Goal: Use online tool/utility: Utilize a website feature to perform a specific function

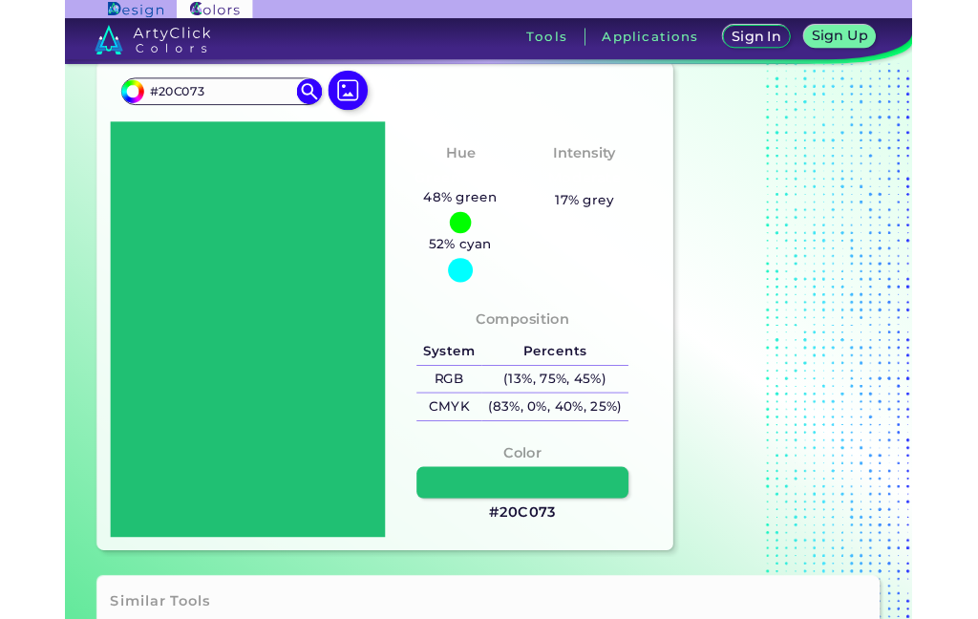
scroll to position [60, 0]
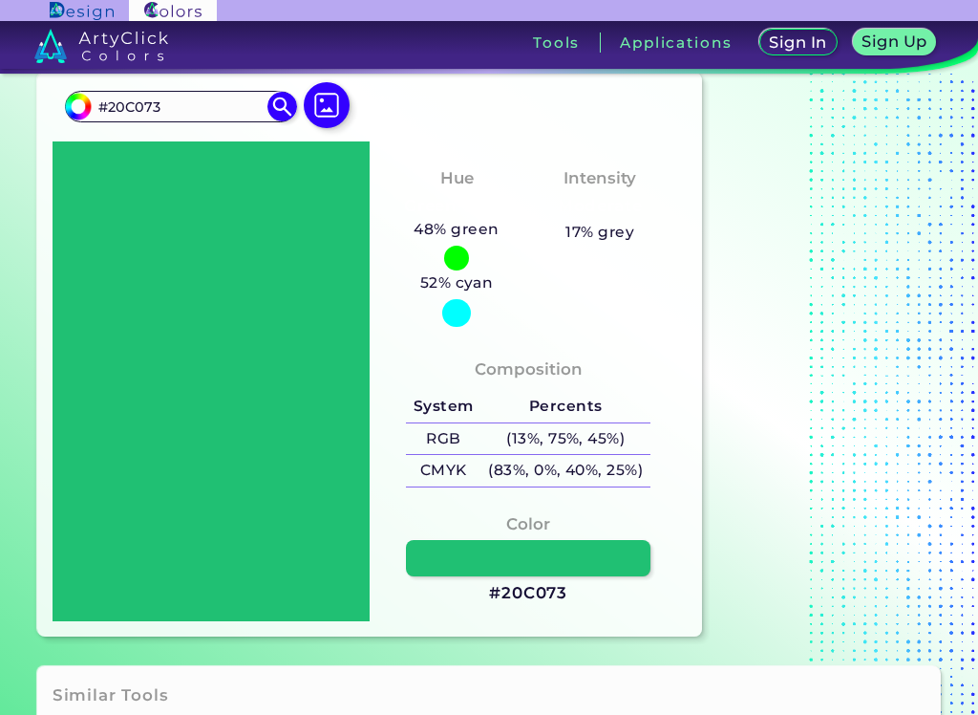
click at [321, 116] on img at bounding box center [327, 105] width 46 height 46
click at [0, 0] on input "file" at bounding box center [0, 0] width 0 height 0
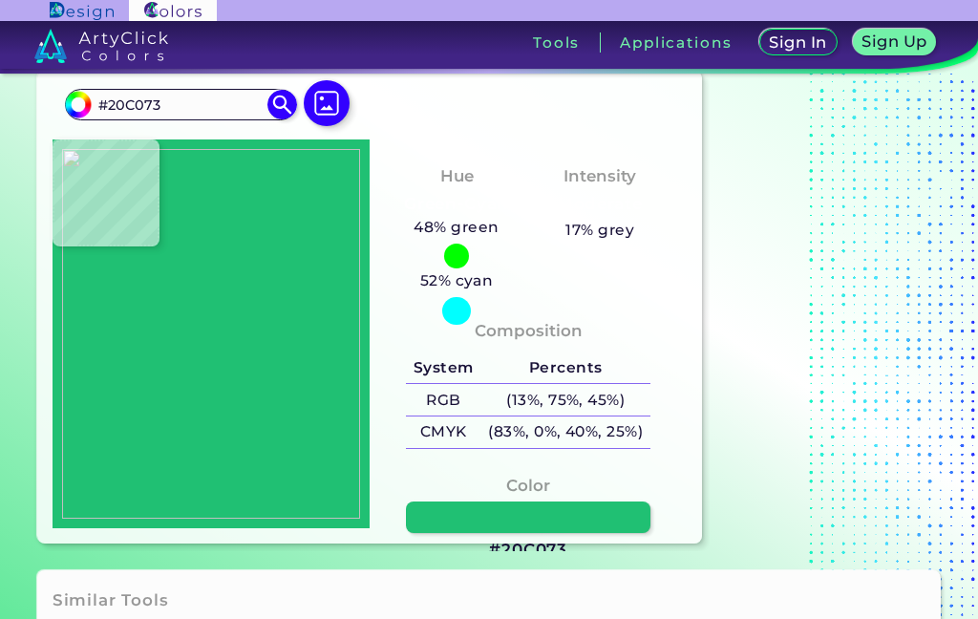
type input "#815c4c"
type input "#815C4C"
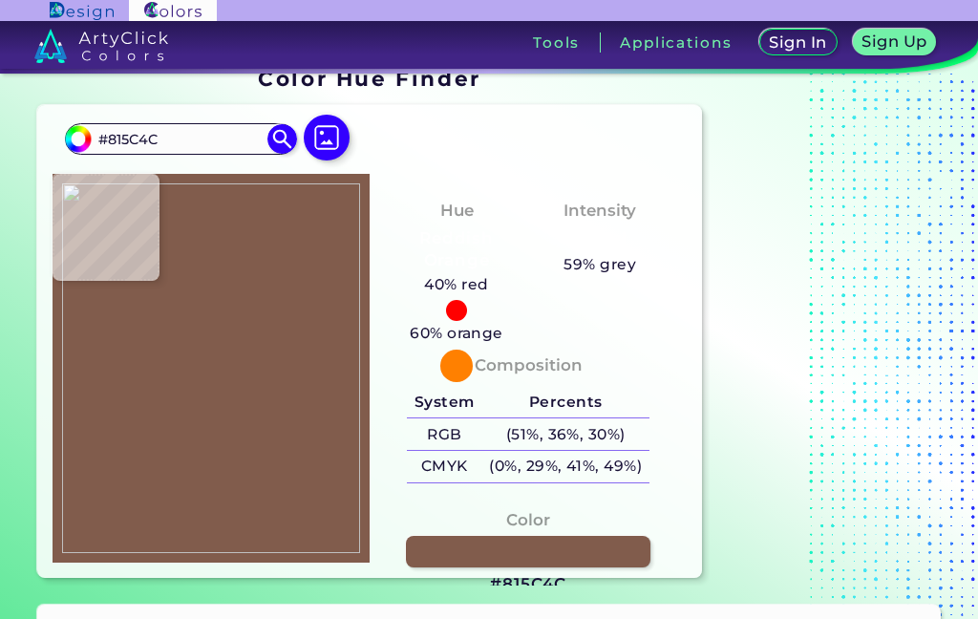
scroll to position [30, 0]
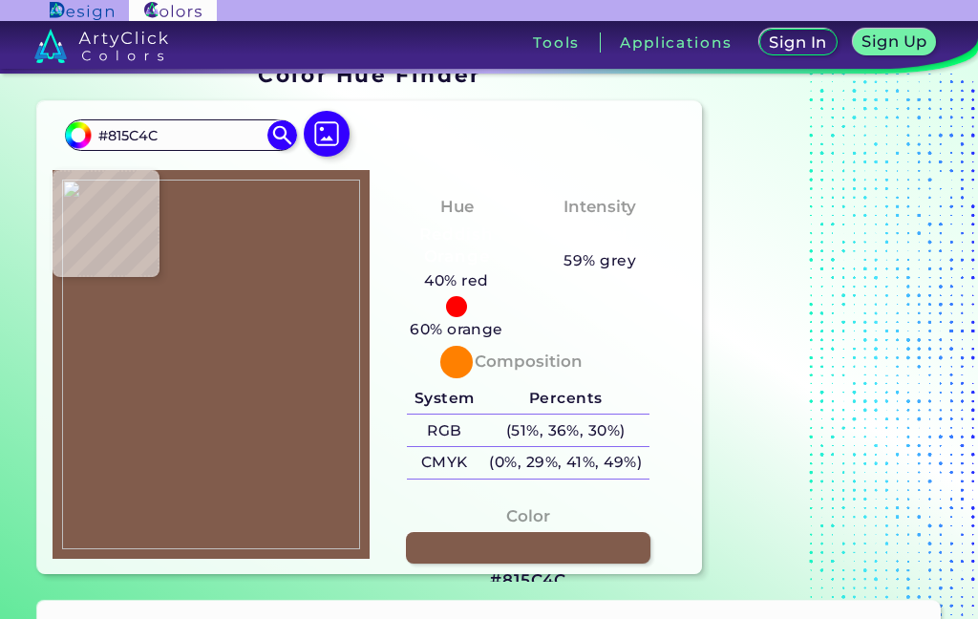
type input "#644335"
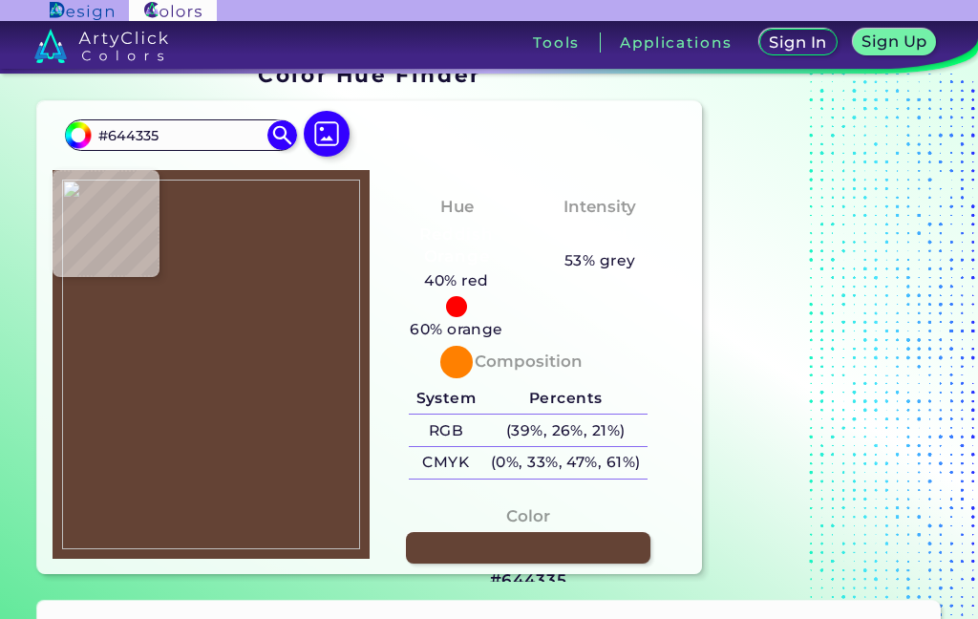
type input "#bc7966"
type input "#BC7966"
type input "#905b4d"
type input "#905B4D"
type input "#986a5a"
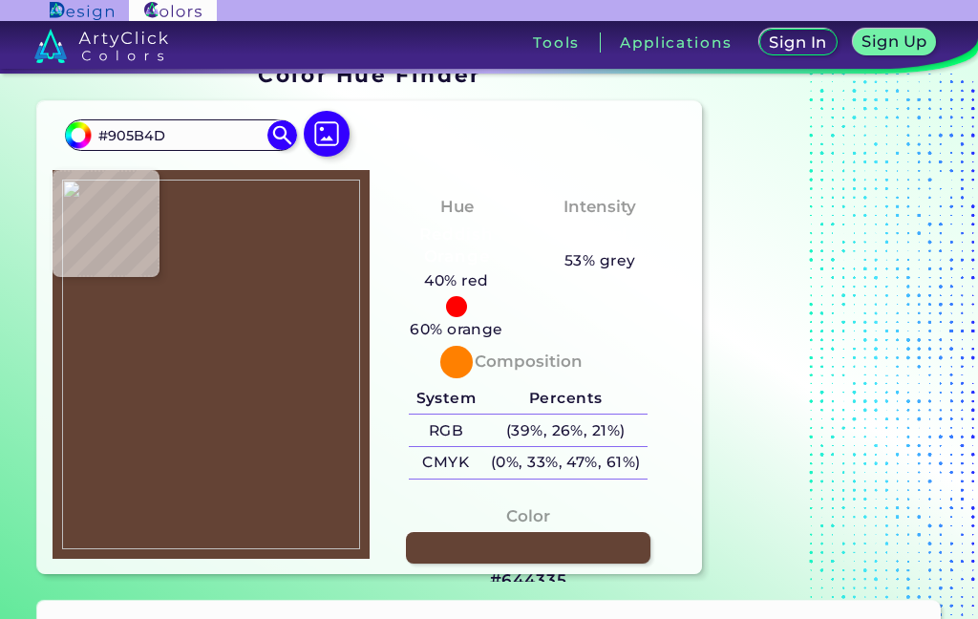
type input "#986A5A"
type input "#6a413d"
type input "#6A413D"
type input "#6c4138"
type input "#6C4138"
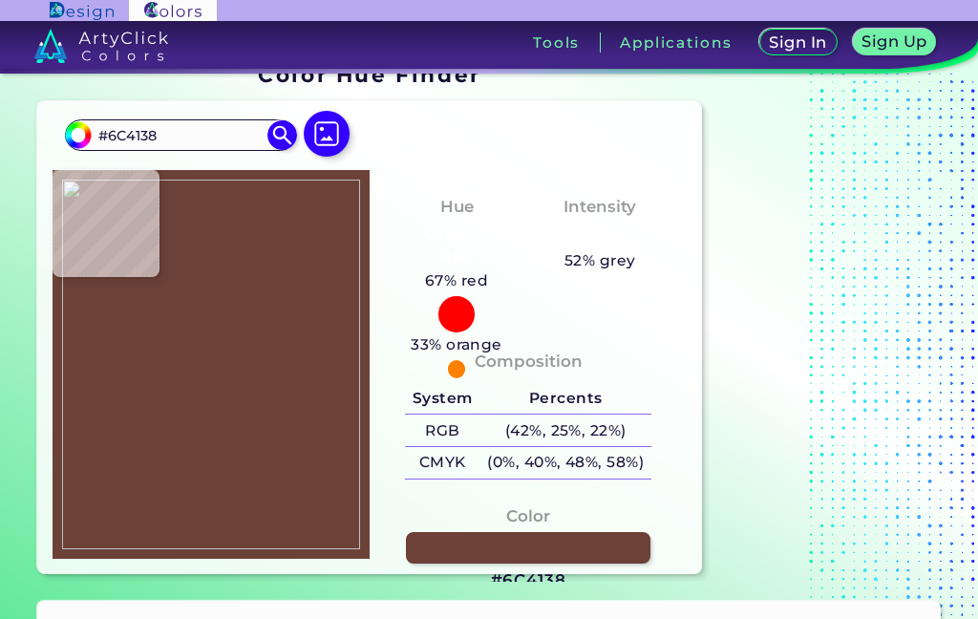
type input "#895849"
type input "#8f574a"
type input "#8F574A"
type input "#935b4c"
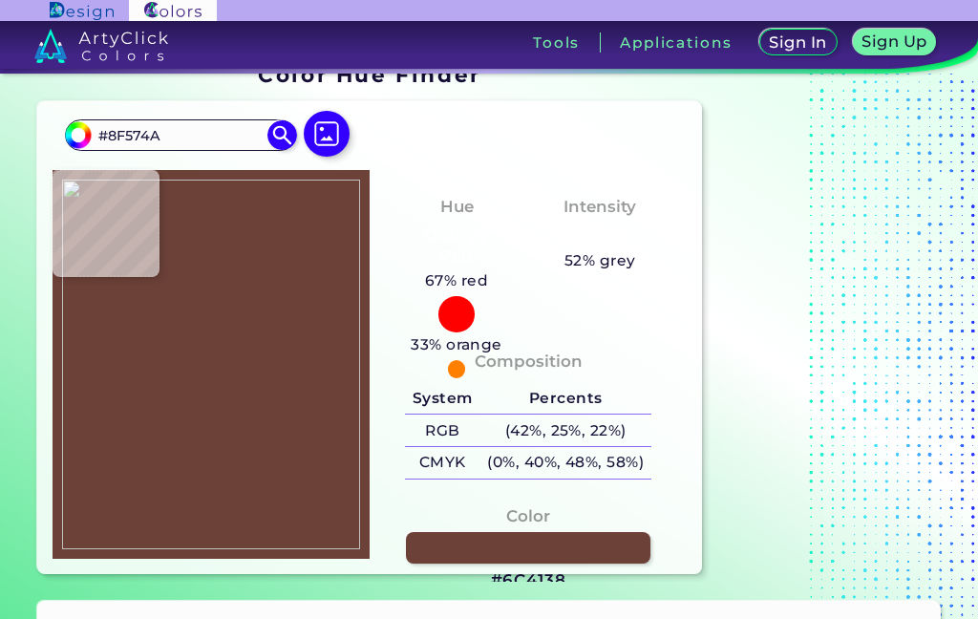
type input "#935B4C"
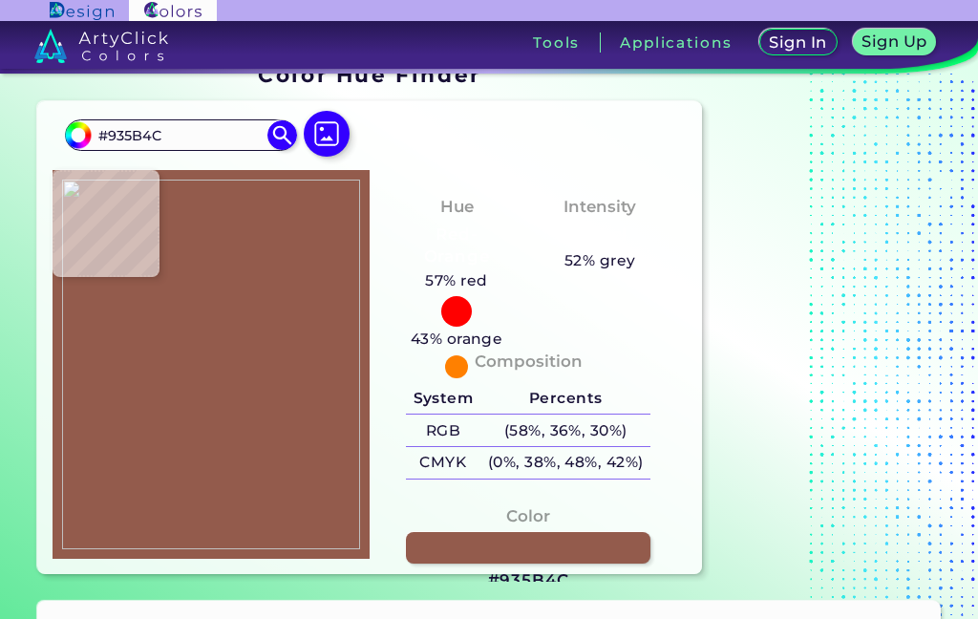
type input "#935a4b"
type input "#935A4B"
type input "#000000"
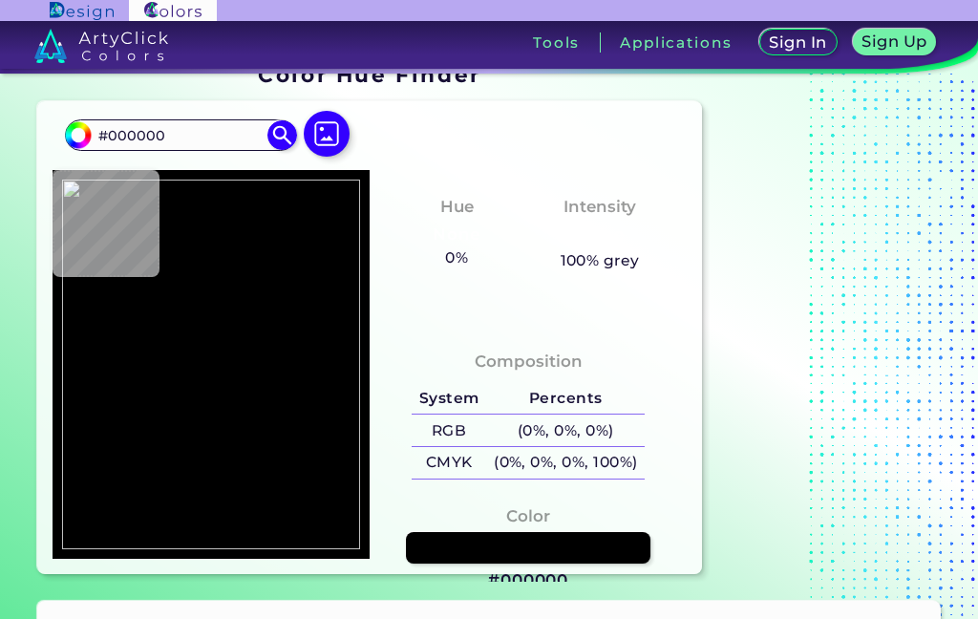
type input "#895d50"
type input "#895D50"
type input "#844b3c"
type input "#844B3C"
type input "#c36b5f"
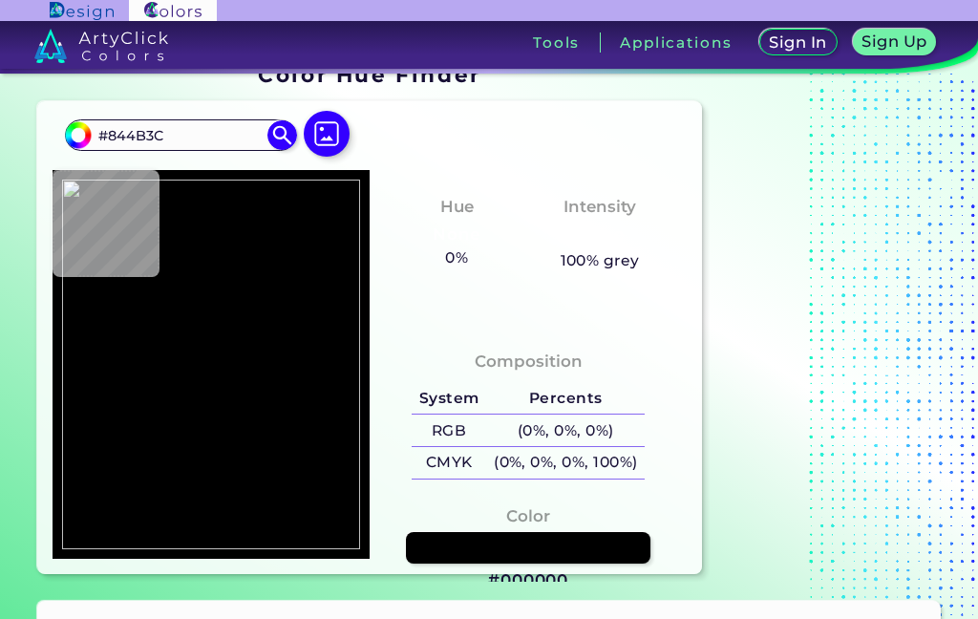
type input "#C36B5F"
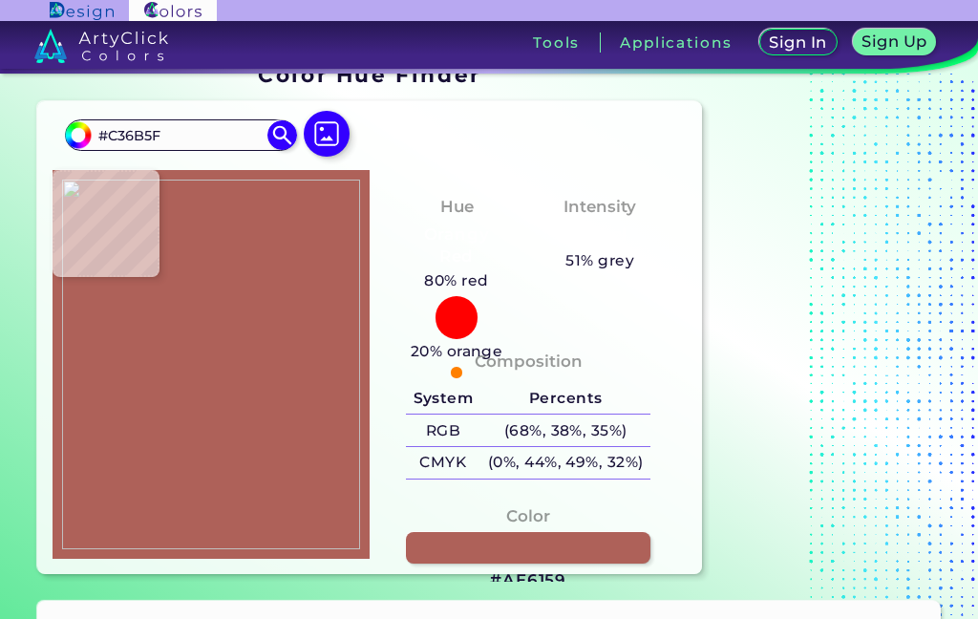
type input "#ae6159"
type input "#AE6159"
type input "#aa5c4f"
type input "#AA5C4F"
type input "#824a3b"
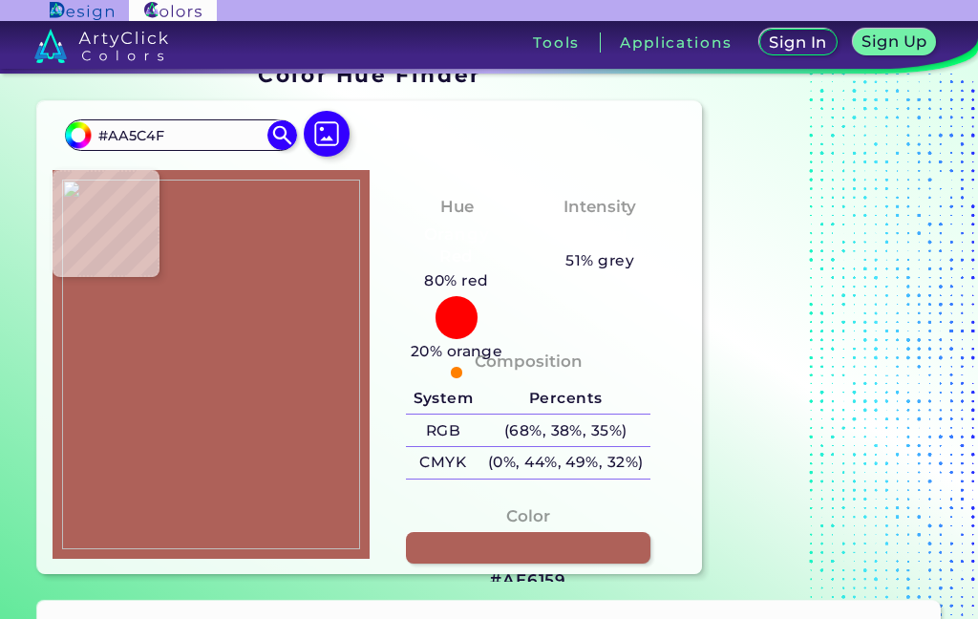
type input "#824A3B"
type input "#8f726d"
type input "#8F726D"
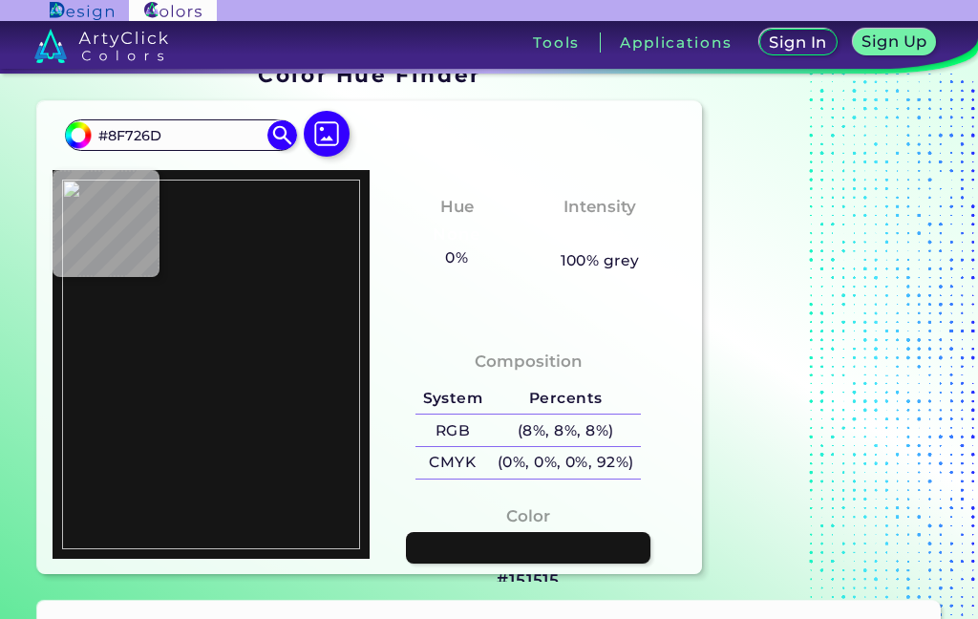
type input "#151515"
type input "#1f1d1b"
type input "#1F1D1B"
type input "#1a1819"
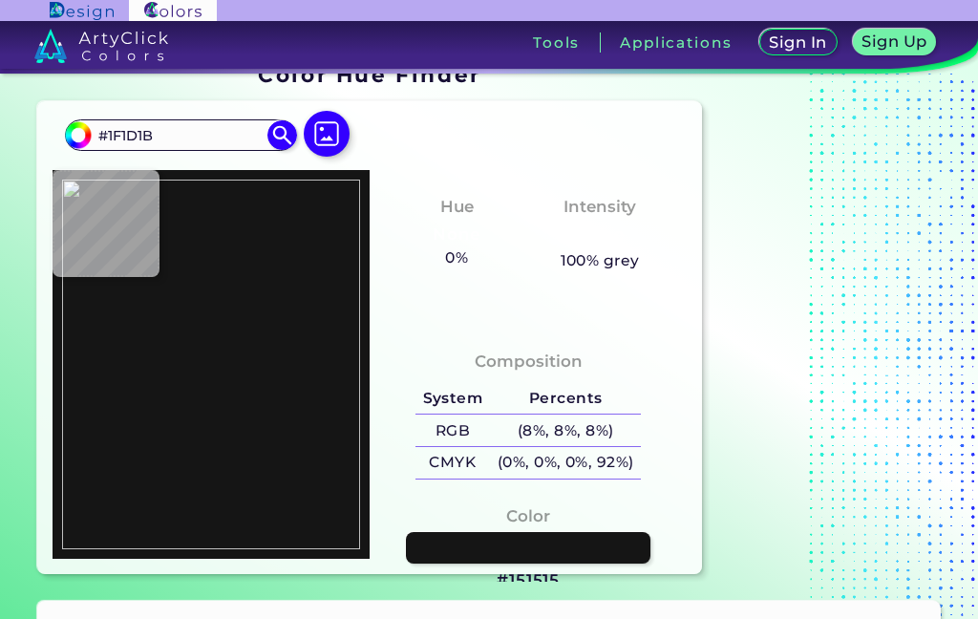
type input "#1A1819"
type input "#191919"
type input "#6d4c41"
type input "#6D4C41"
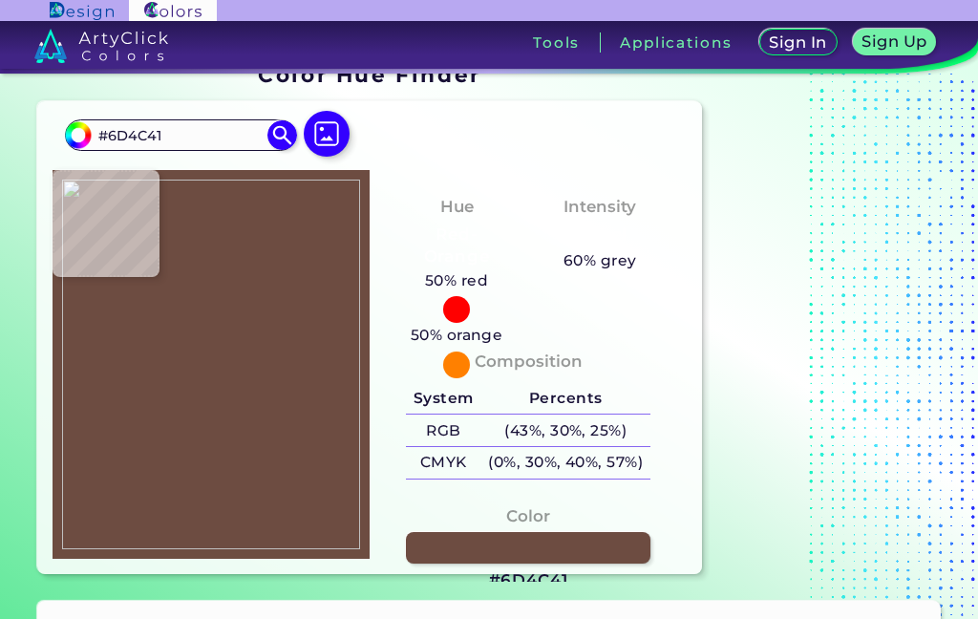
type input "#734536"
type input "#694134"
type input "#32231f"
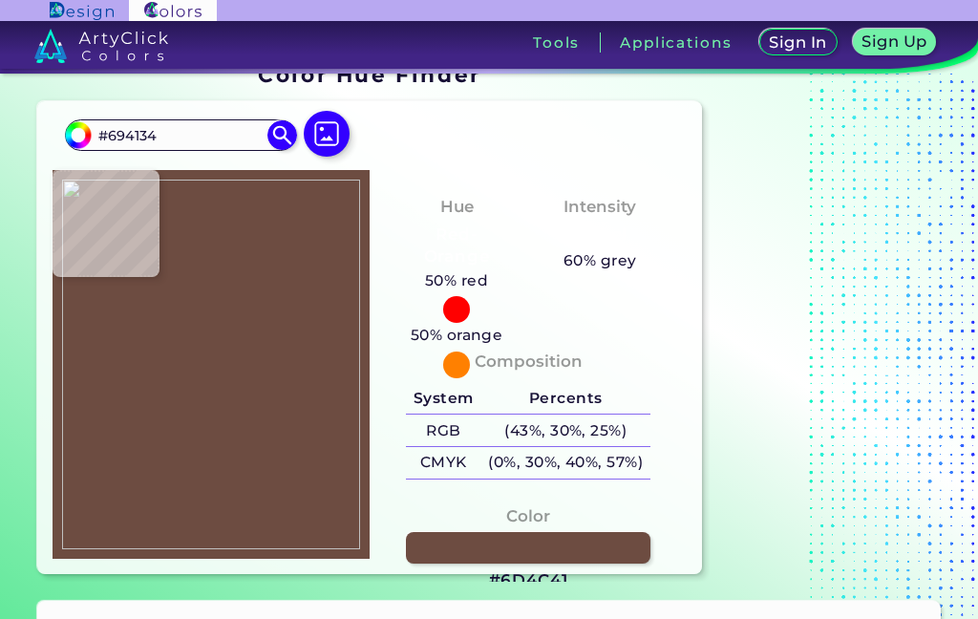
type input "#32231F"
type input "#151515"
type input "#8f564b"
type input "#8F564B"
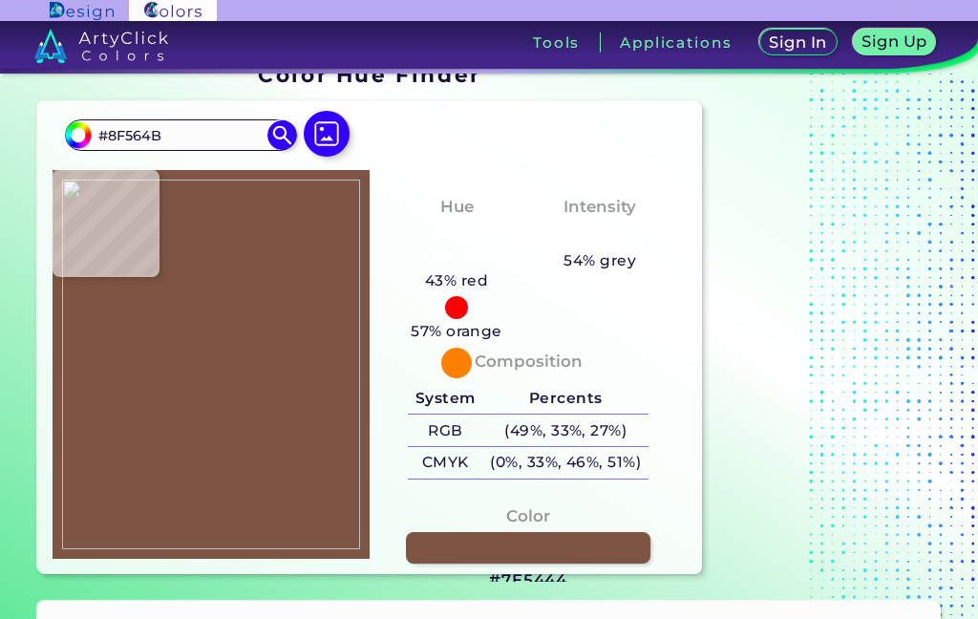
type input "#7e5444"
type input "#7E5444"
type input "#804633"
type input "#b06e56"
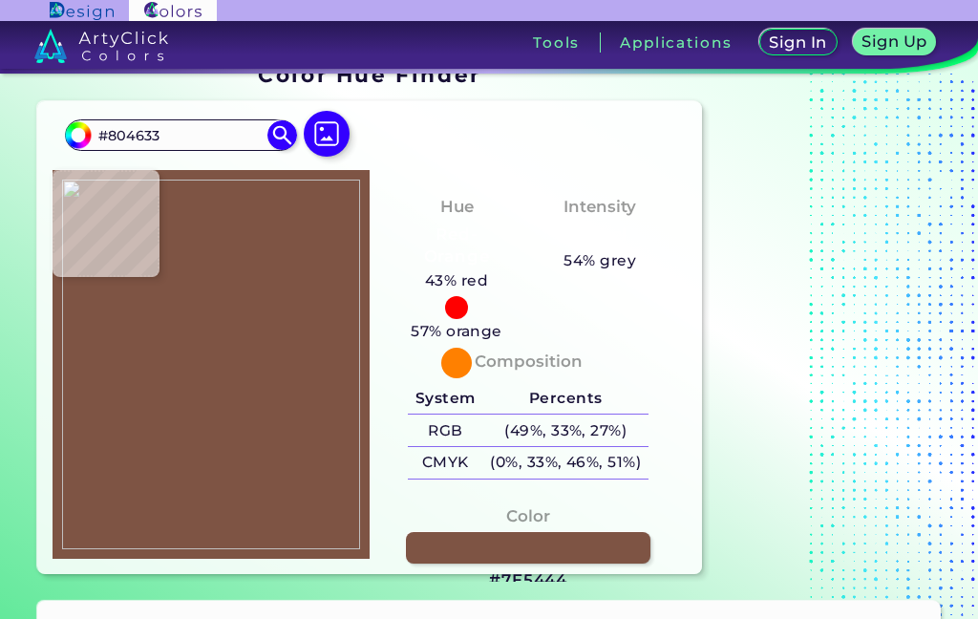
type input "#B06E56"
type input "#784438"
type input "#704439"
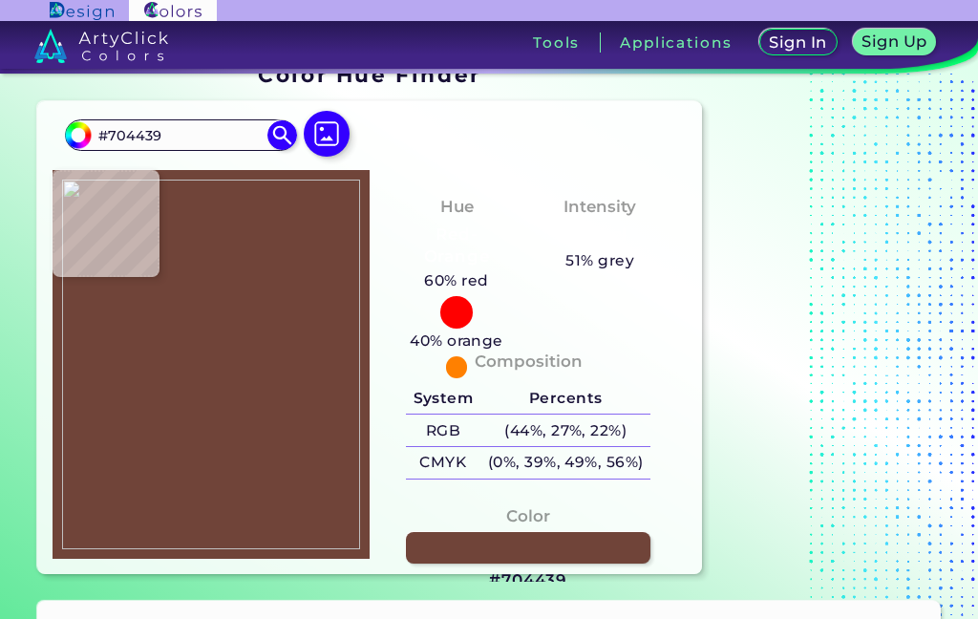
type input "#70443b"
type input "#70443B"
type input "#6f4239"
type input "#6F4239"
type input "#60392b"
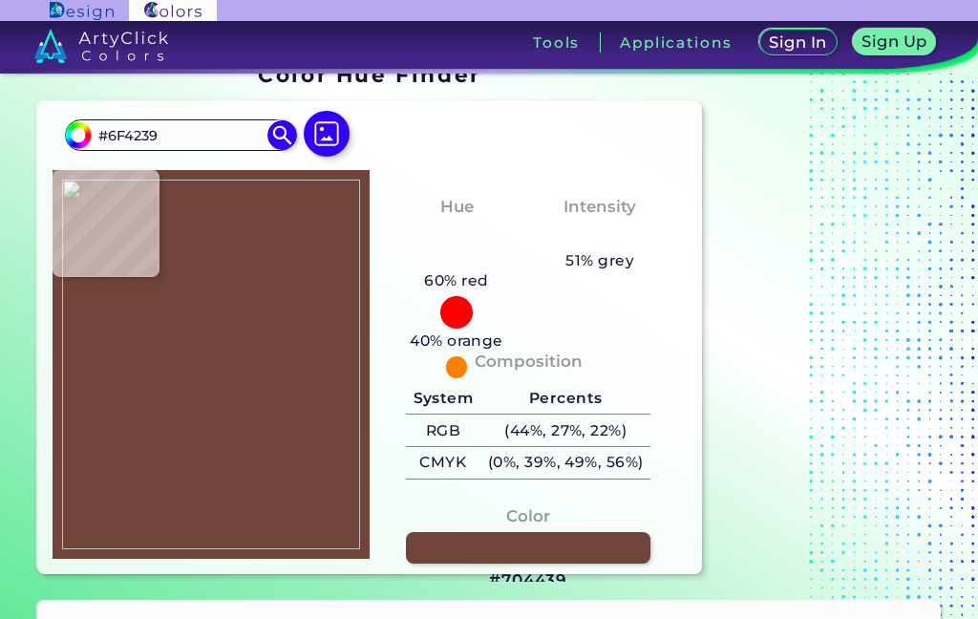
type input "#60392B"
type input "#89463b"
type input "#89463B"
type input "#db8c7d"
type input "#DB8C7D"
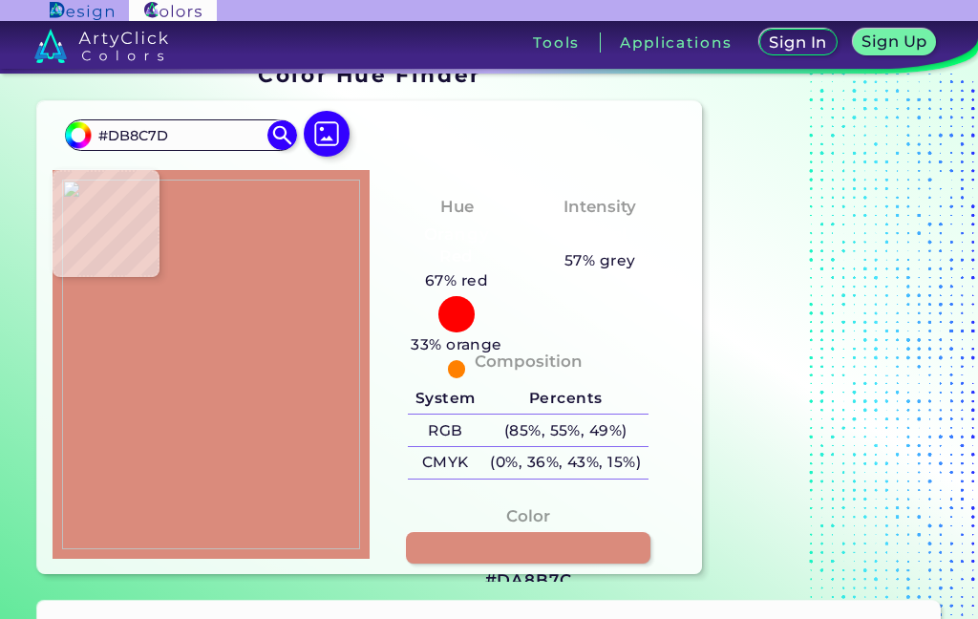
type input "#da8b7c"
type input "#DA8B7C"
type input "#d58270"
type input "#D58270"
type input "#e8aa9f"
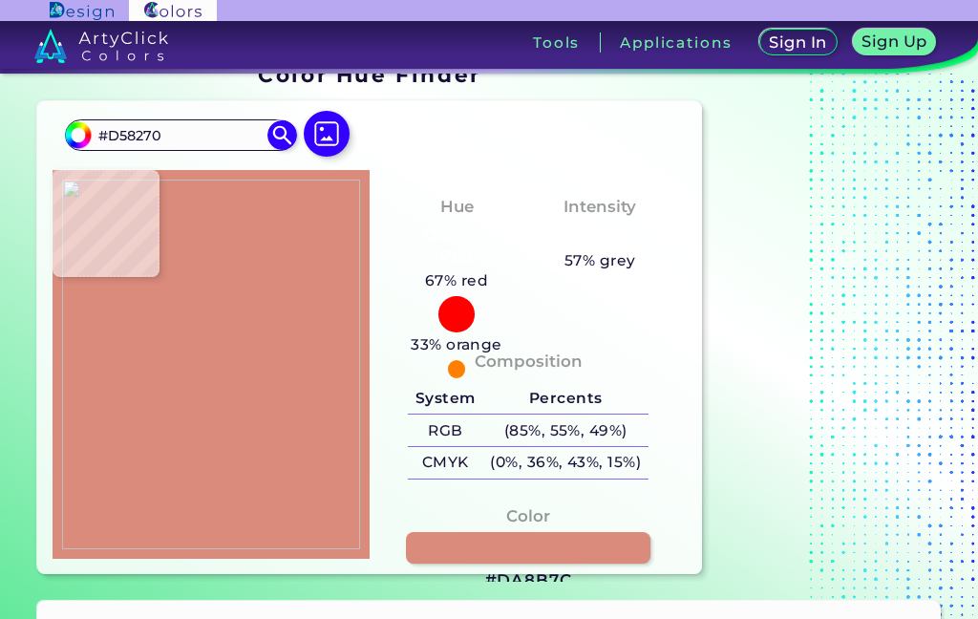
type input "#E8AA9F"
type input "#ba7b5c"
type input "#BA7B5C"
type input "#1c2021"
type input "#1C2021"
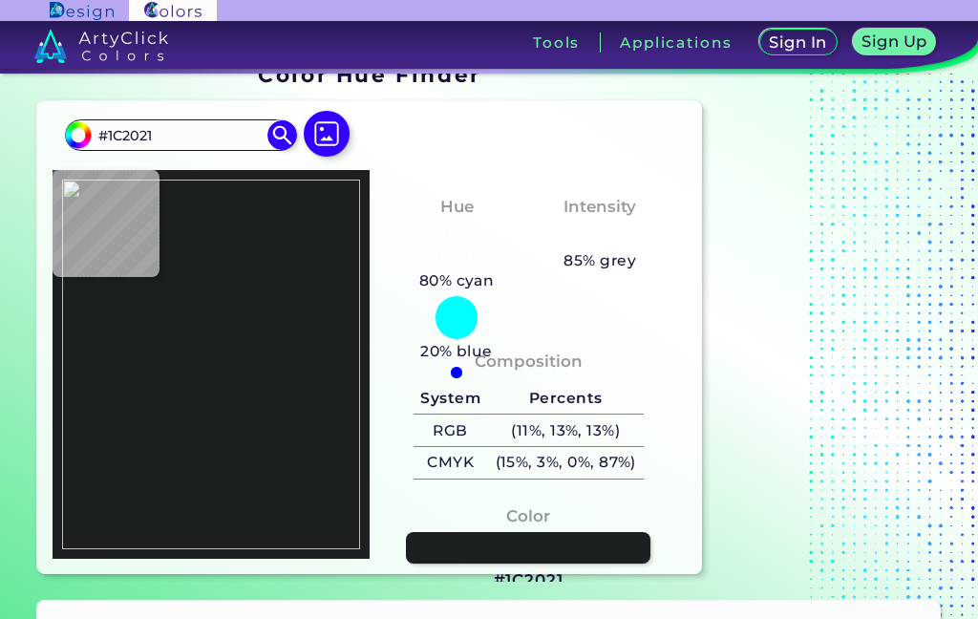
type input "#222627"
type input "#6d4a35"
type input "#6D4A35"
type input "#93503f"
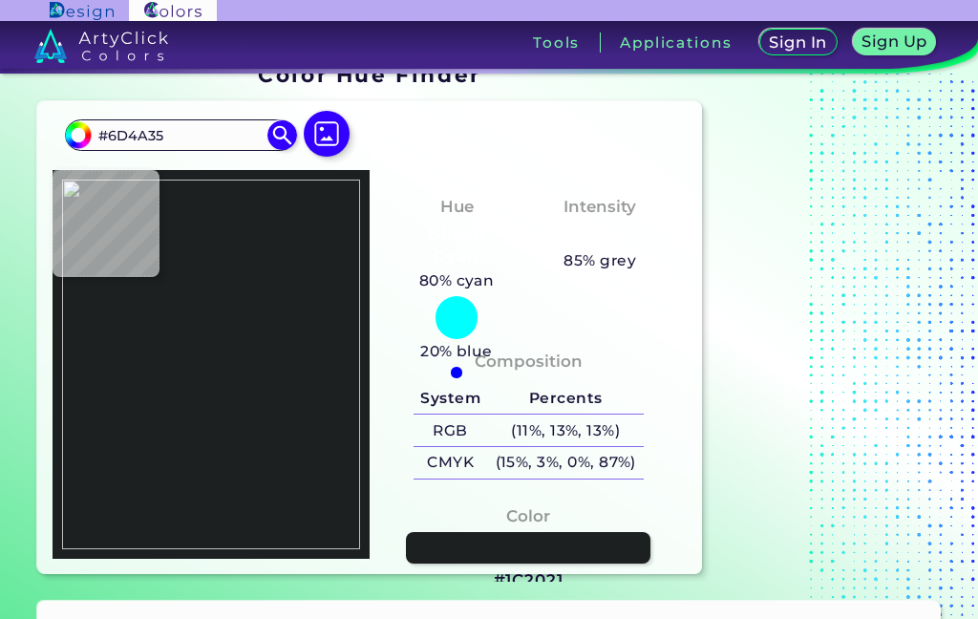
type input "#93503F"
type input "#9a634f"
type input "#9A634F"
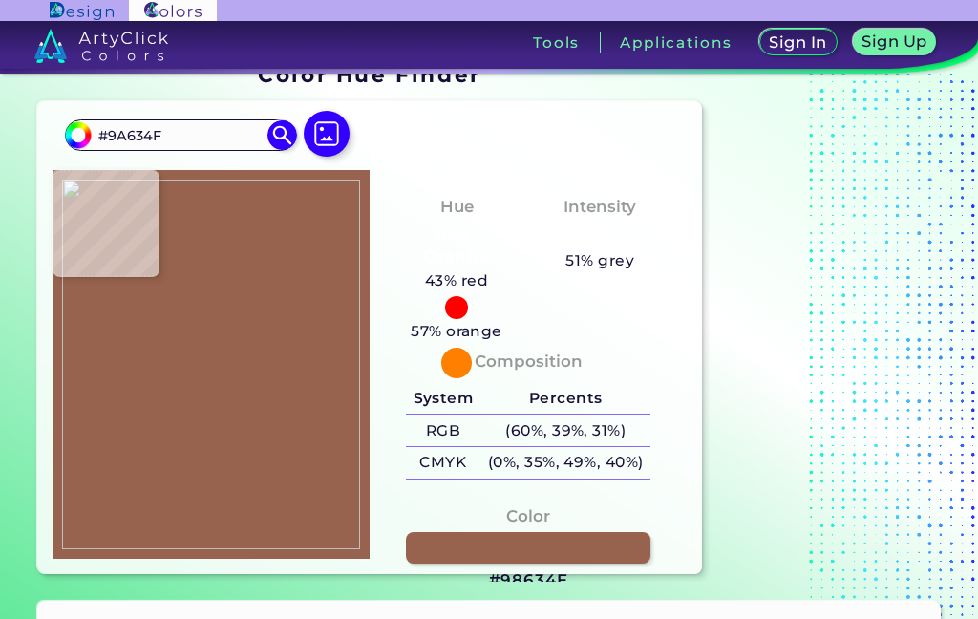
type input "#98634e"
type input "#98634E"
type input "#a56e59"
type input "#A56E59"
type input "#ab735c"
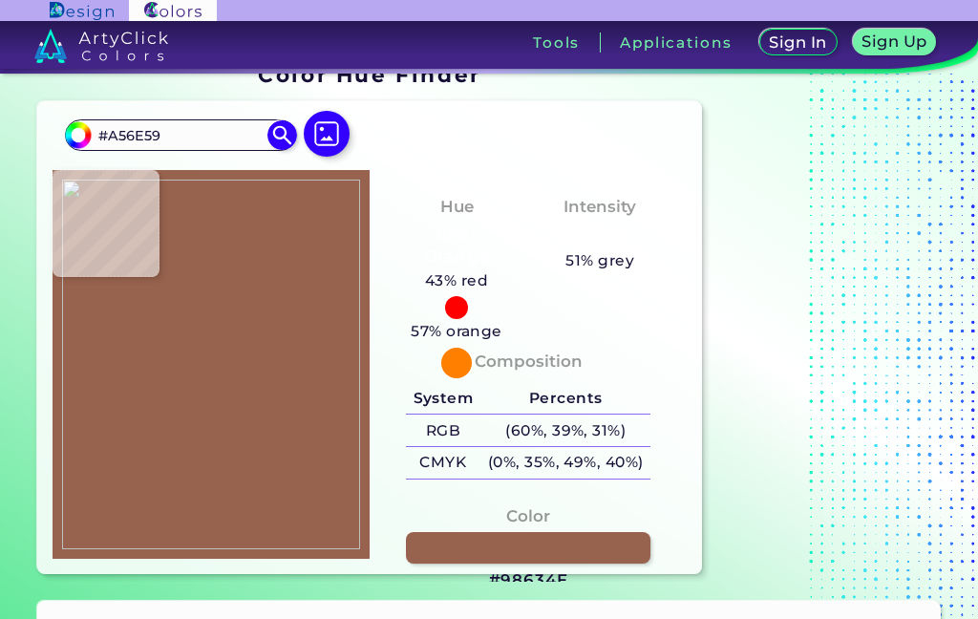
type input "#AB735C"
type input "#89553f"
type input "#89553F"
type input "#855846"
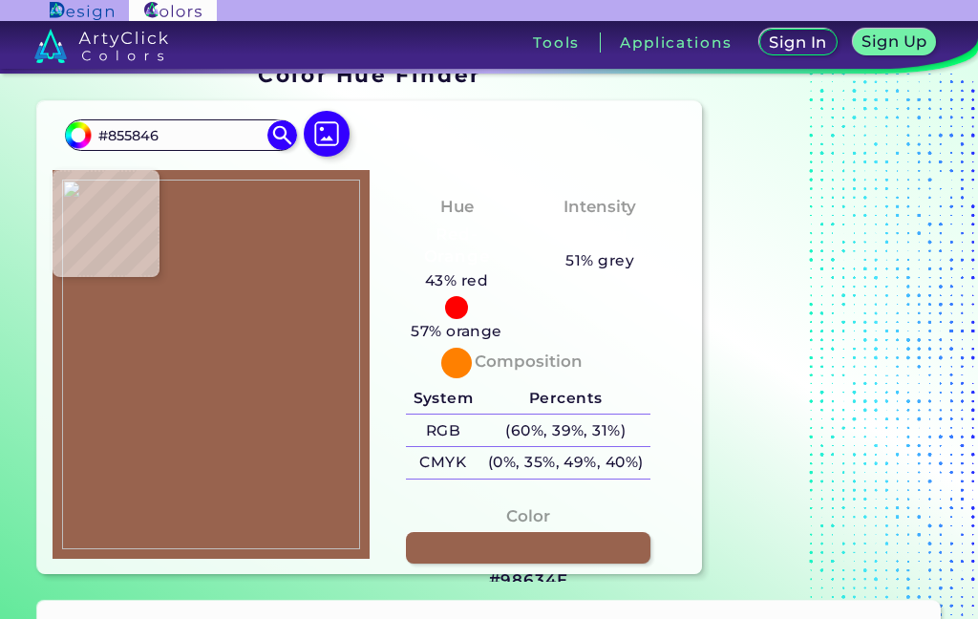
type input "#b36753"
type input "#B36753"
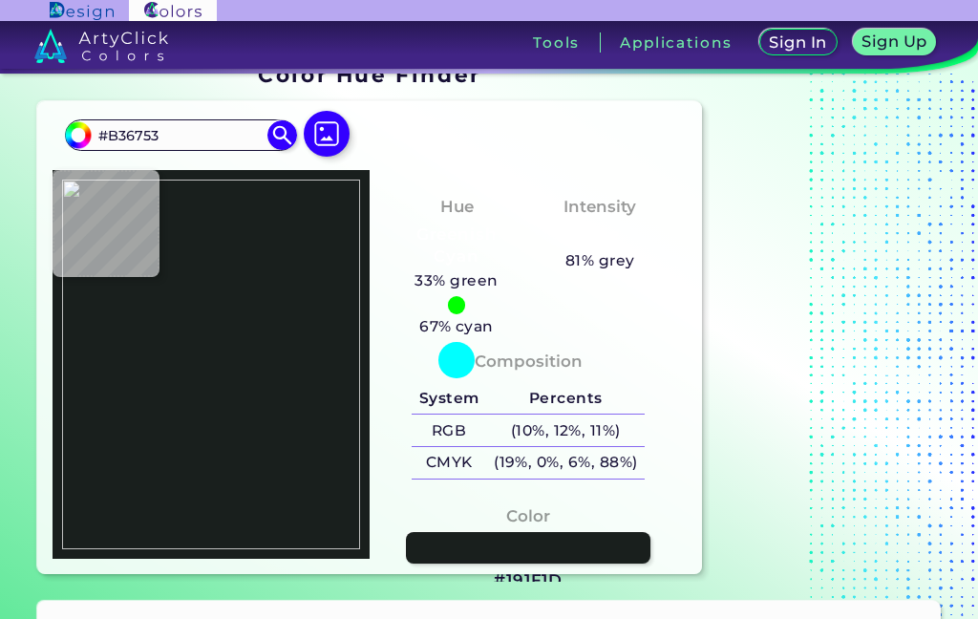
type input "#191f1d"
type input "#191F1D"
type input "#855748"
type input "#7f5849"
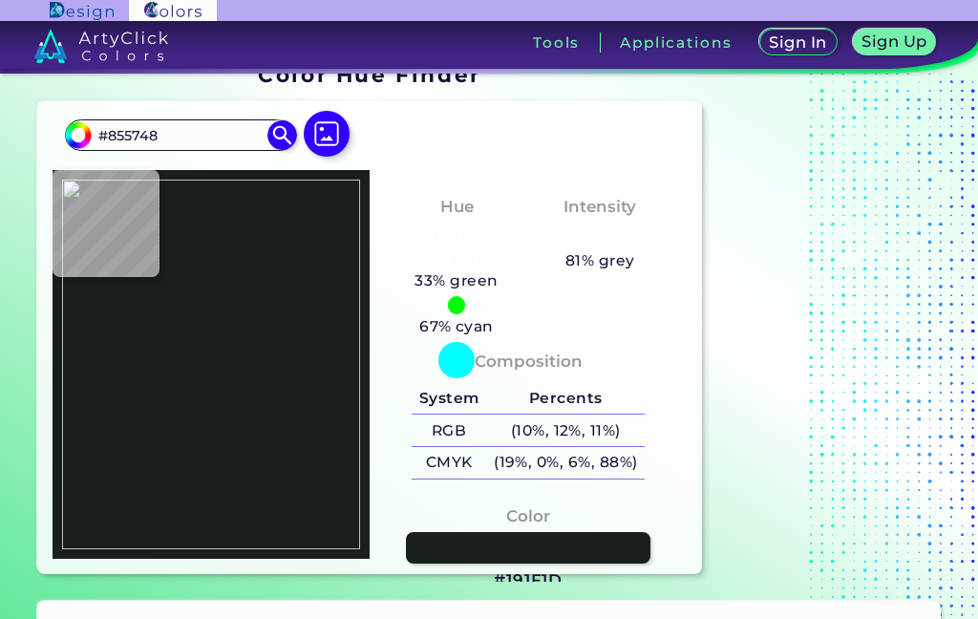
type input "#7F5849"
type input "#1b2120"
type input "#1B2120"
type input "#765549"
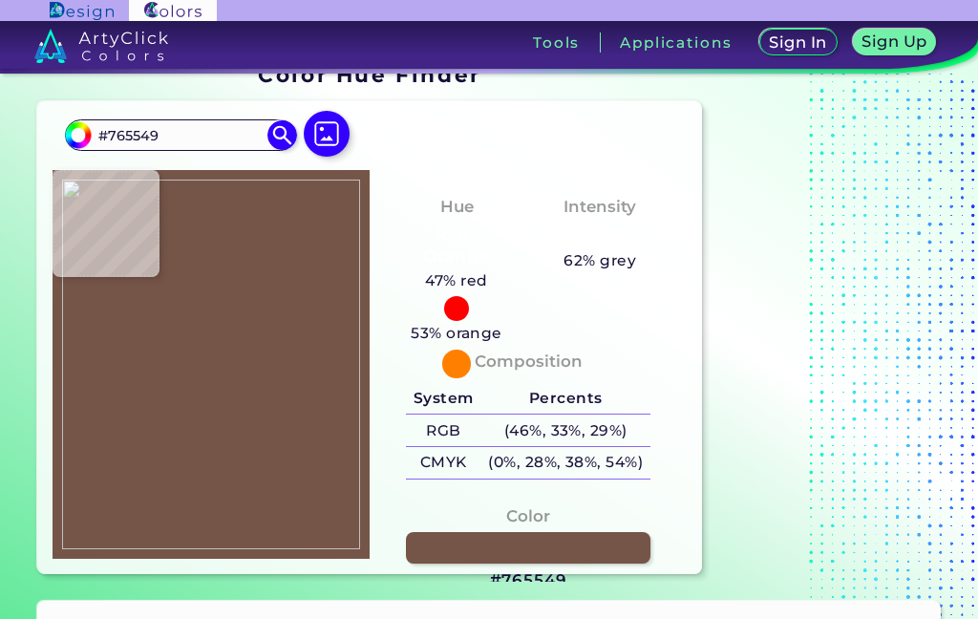
type input "#7d5e4e"
type input "#7D5E4E"
type input "#1d1c1c"
type input "#1D1C1C"
type input "#1f1f1d"
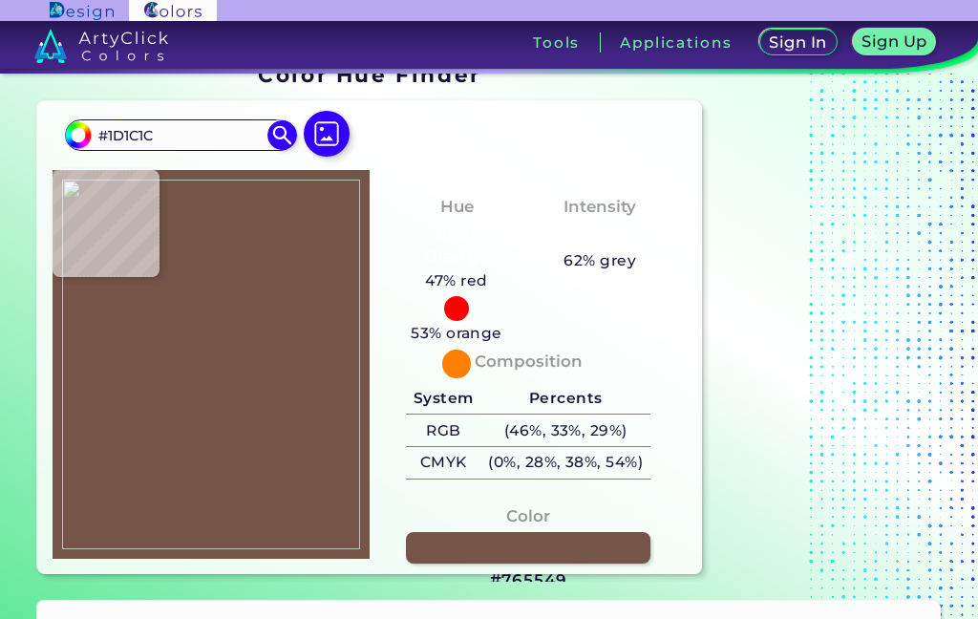
type input "#1F1F1D"
type input "#1e1c19"
type input "#1E1C19"
type input "#3c3530"
type input "#3C3530"
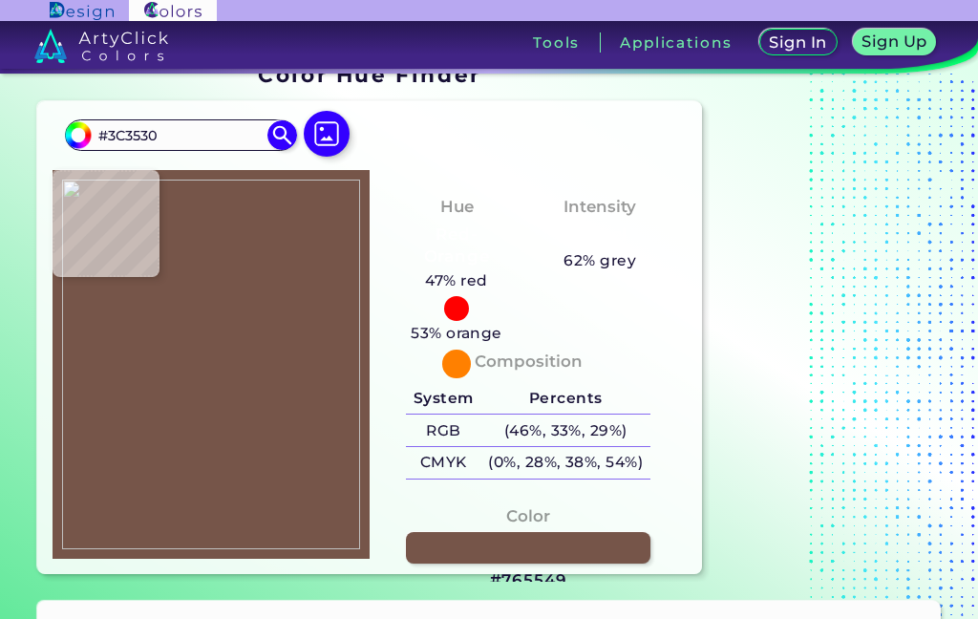
type input "#271e1e"
type input "#271E1E"
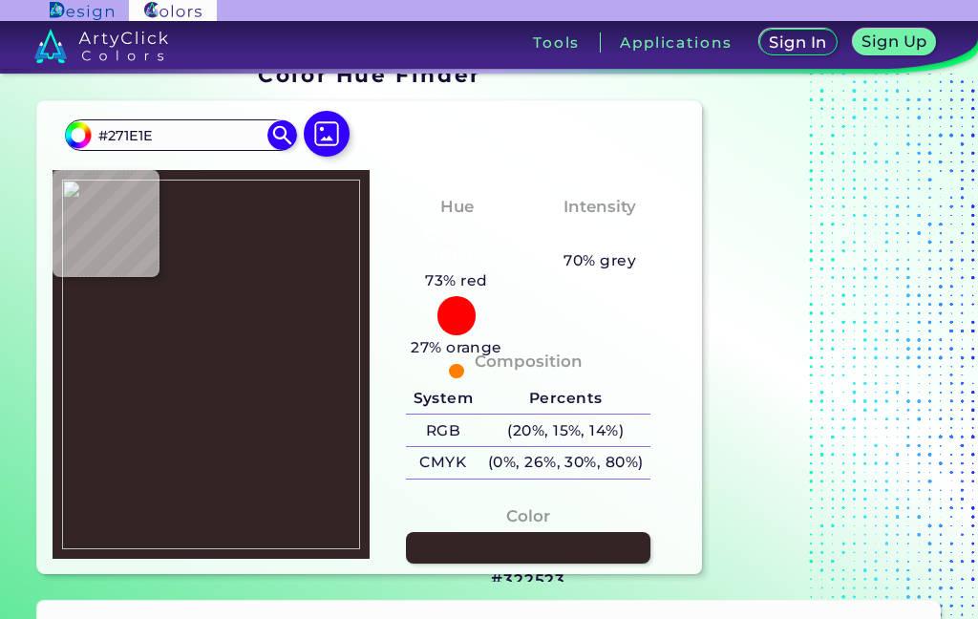
type input "#322523"
type input "#c58367"
type input "#C58367"
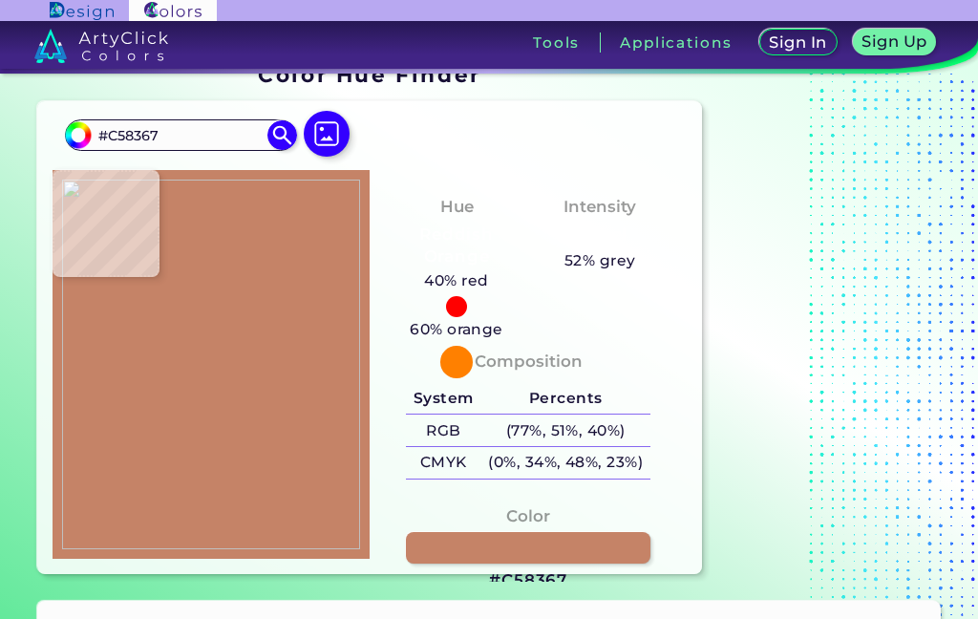
type input "#cf9278"
type input "#CF9278"
type input "#c58d77"
type input "#C58D77"
type input "#3c312d"
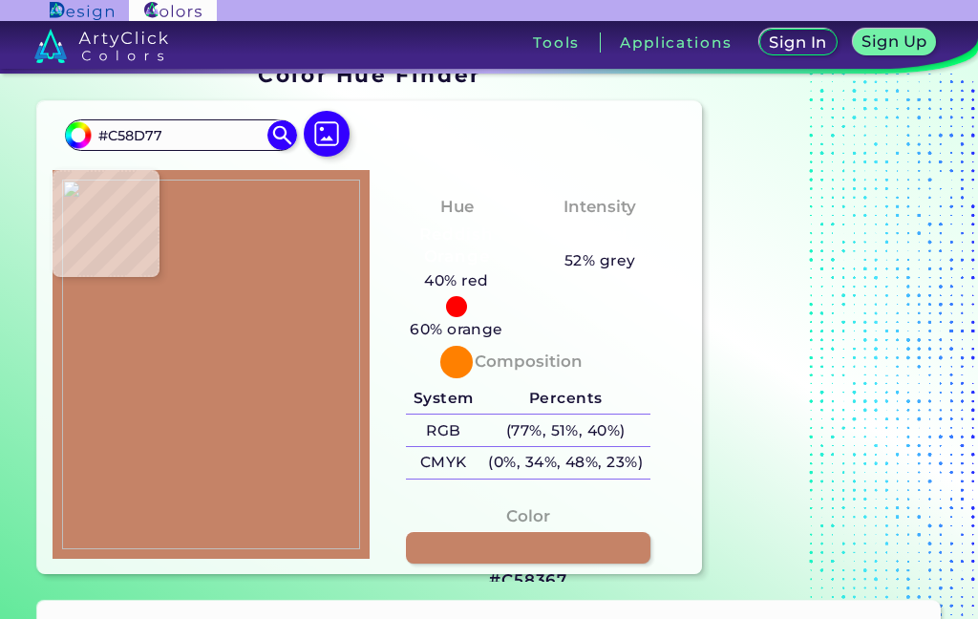
type input "#3C312D"
type input "#3c3530"
type input "#3C3530"
type input "#1e1c19"
type input "#1E1C19"
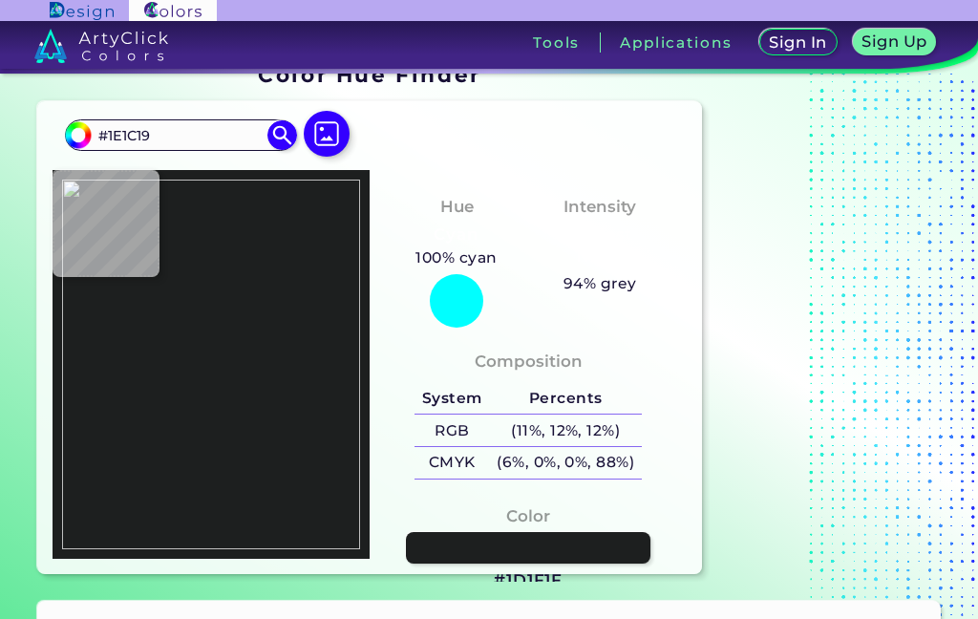
type input "#1d1f1f"
type input "#1D1F1F"
type input "#141819"
type input "#1b2429"
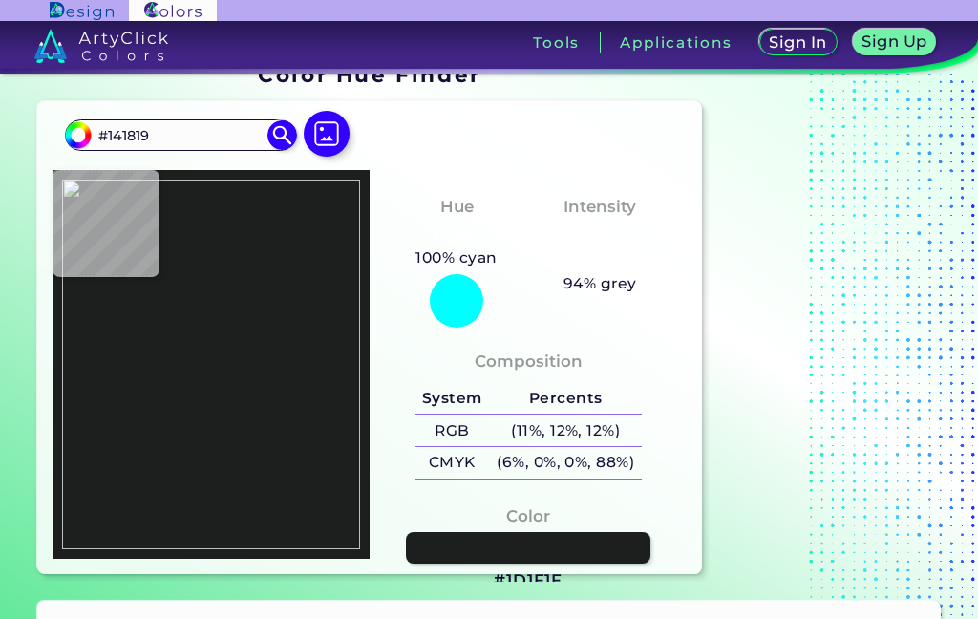
type input "#1B2429"
type input "#0e1414"
type input "#0E1414"
type input "#dca389"
type input "#DCA389"
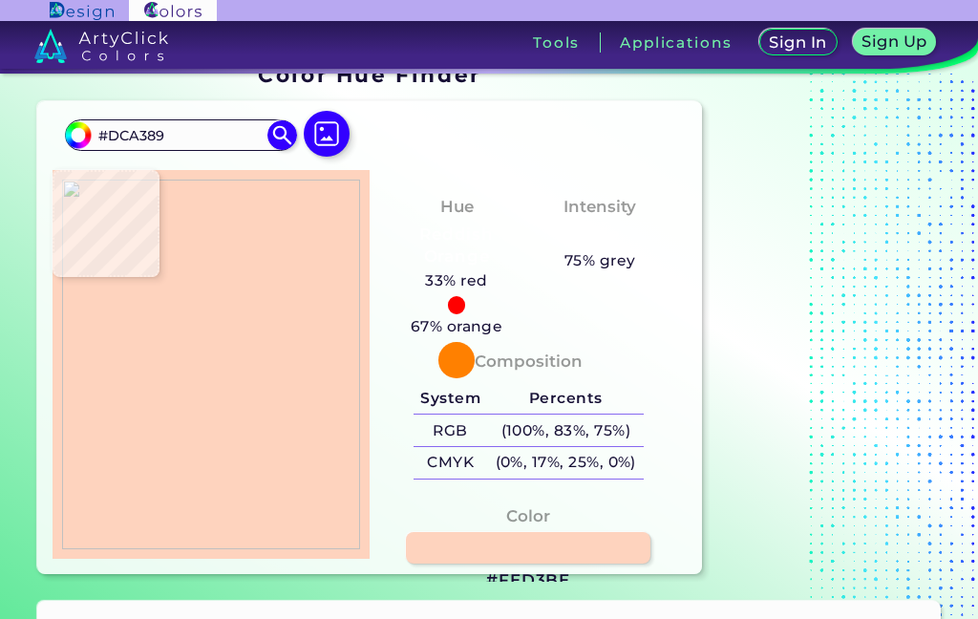
type input "#fed3be"
type input "#FED3BE"
type input "#161f1f"
type input "#161F1F"
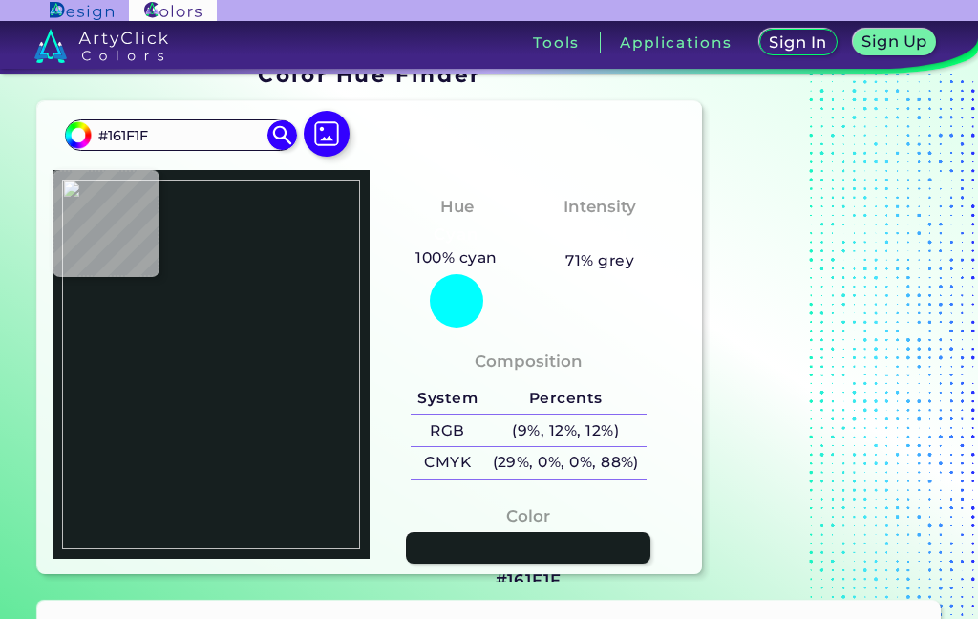
type input "#171d1c"
type input "#171D1C"
type input "#101413"
type input "#ac8677"
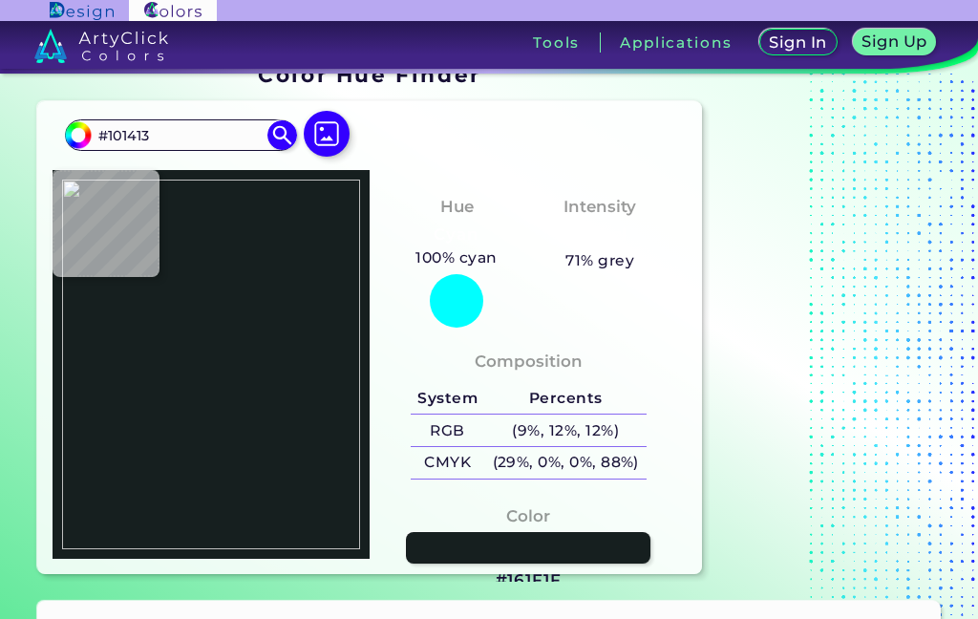
type input "#AC8677"
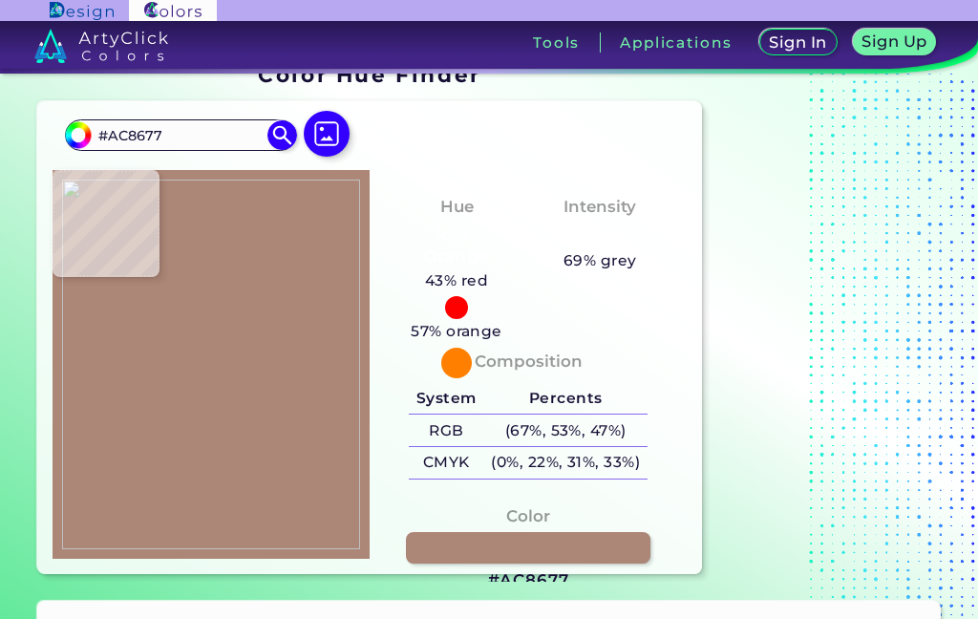
type input "#1f2623"
type input "#1F2623"
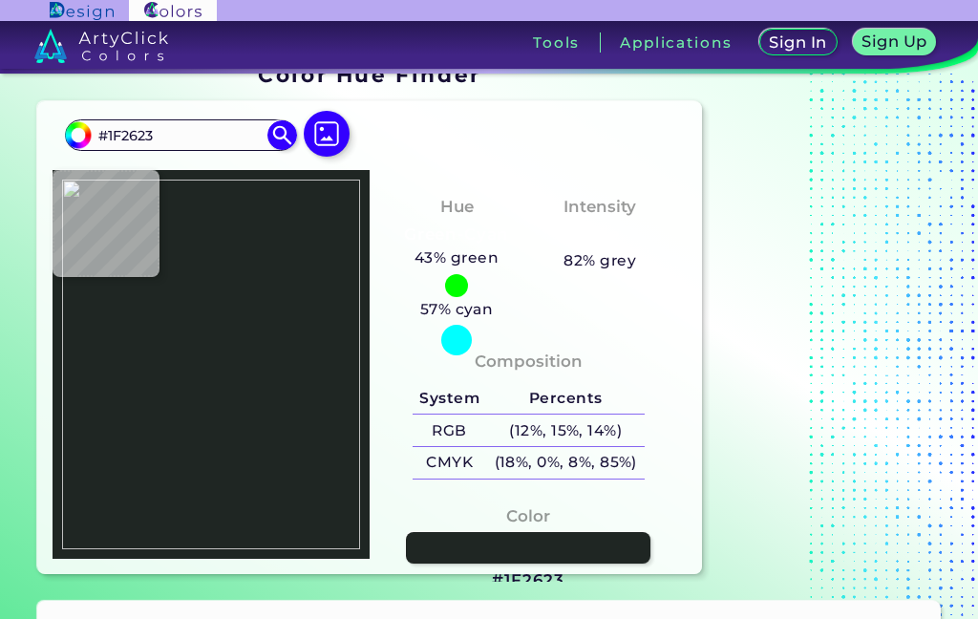
type input "#1b1e1c"
type input "#1B1E1C"
type input "#1a1c1a"
type input "#1A1C1A"
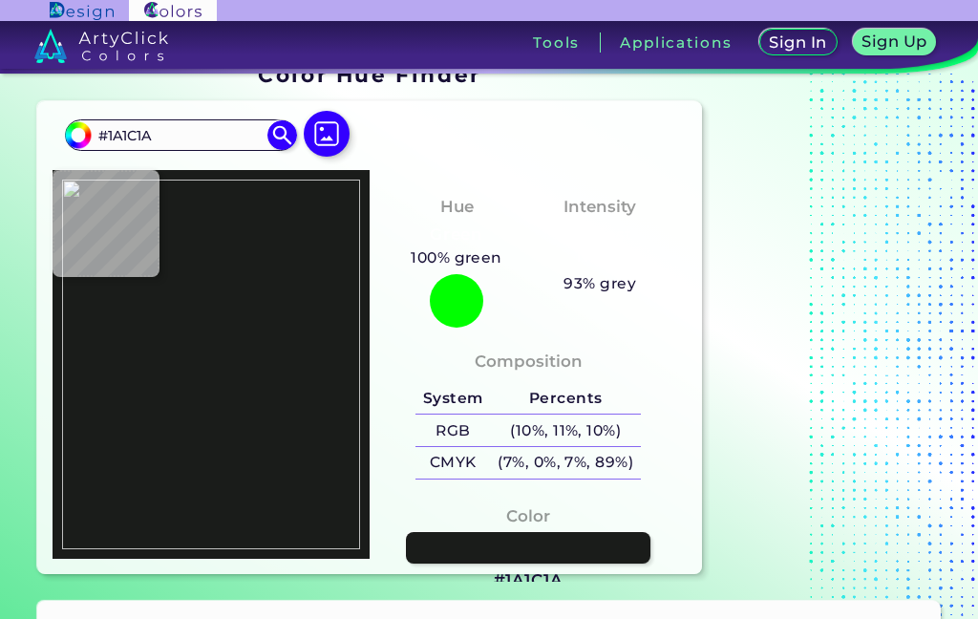
type input "#895849"
type input "#855243"
type input "#9a6654"
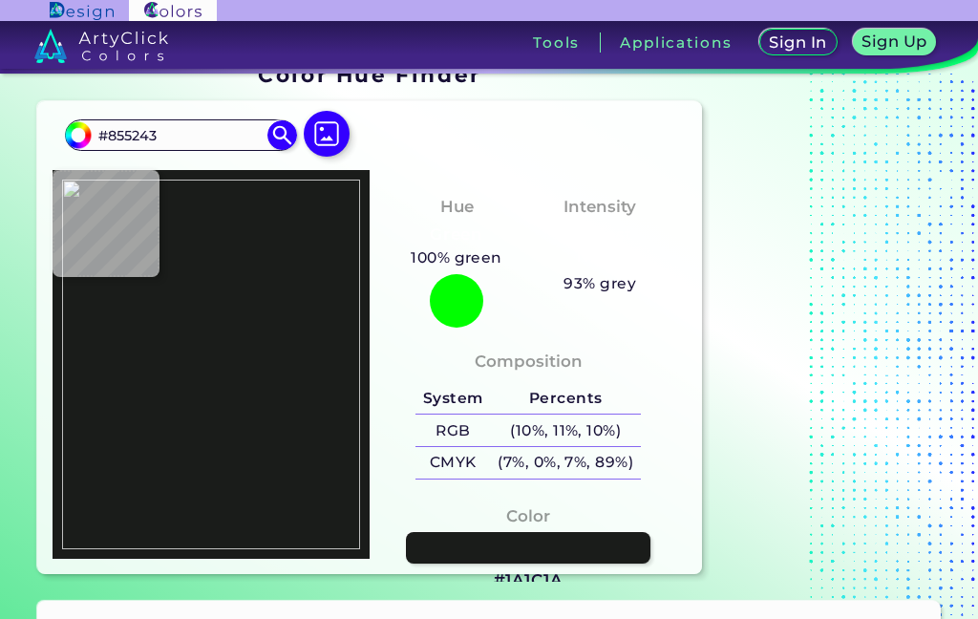
type input "#9A6654"
type input "#794e3d"
type input "#794E3D"
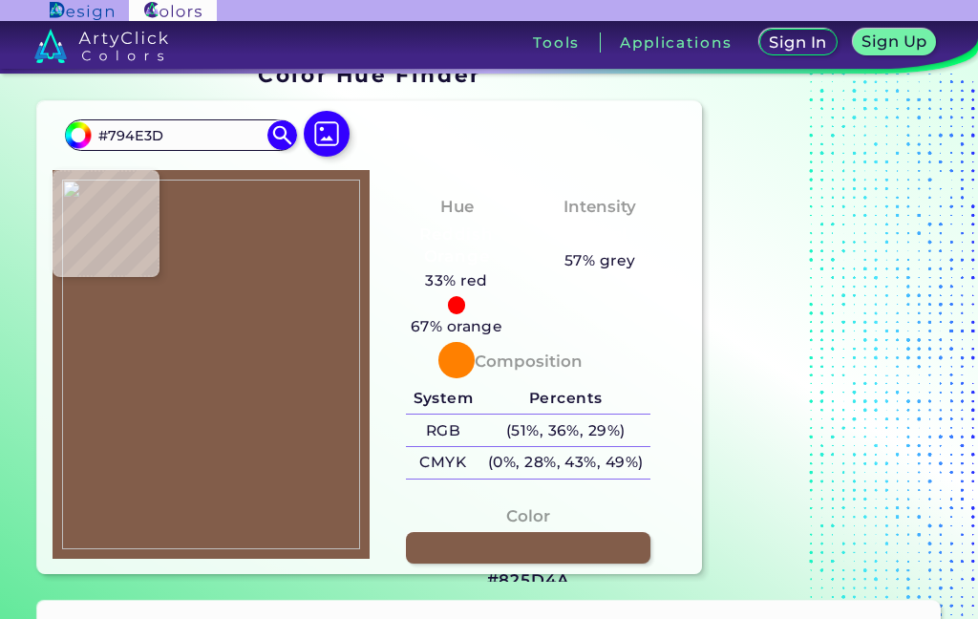
type input "#825d4a"
type input "#825D4A"
type input "#846450"
type input "#86624f"
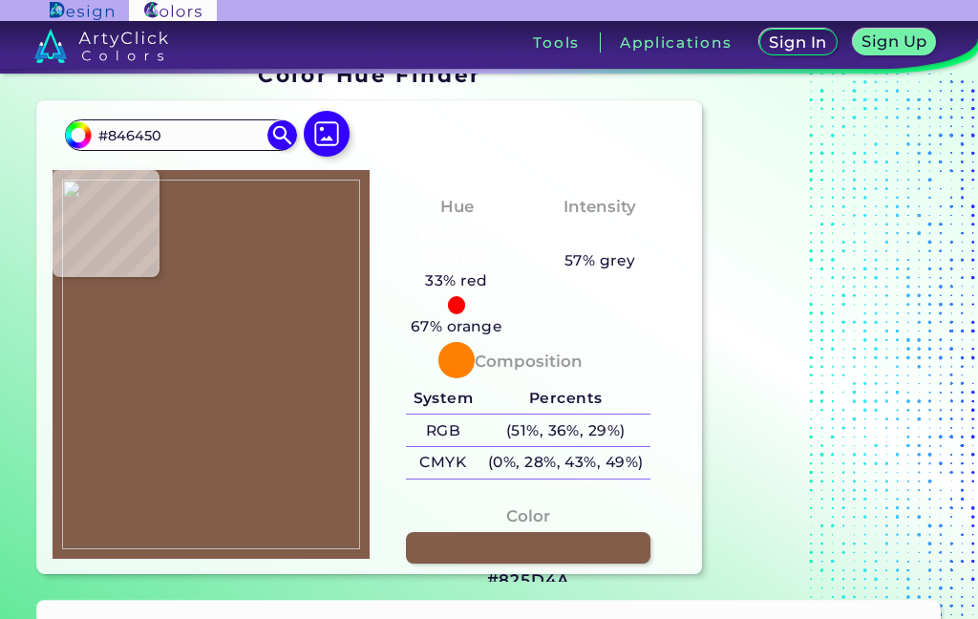
type input "#86624F"
type input "#876657"
type input "#1d1a18"
type input "#1D1A18"
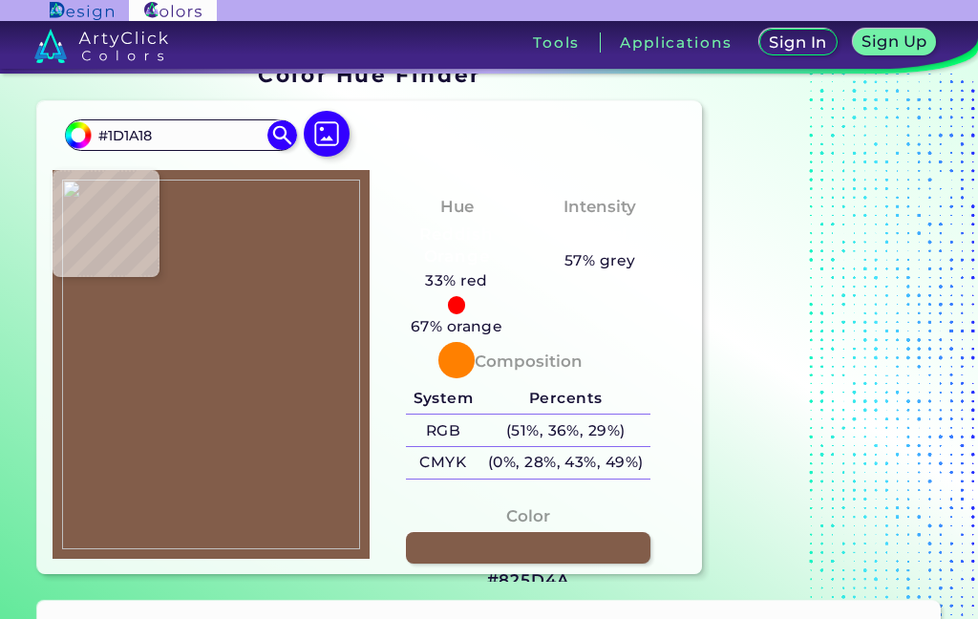
type input "#7b5445"
type input "#7B5445"
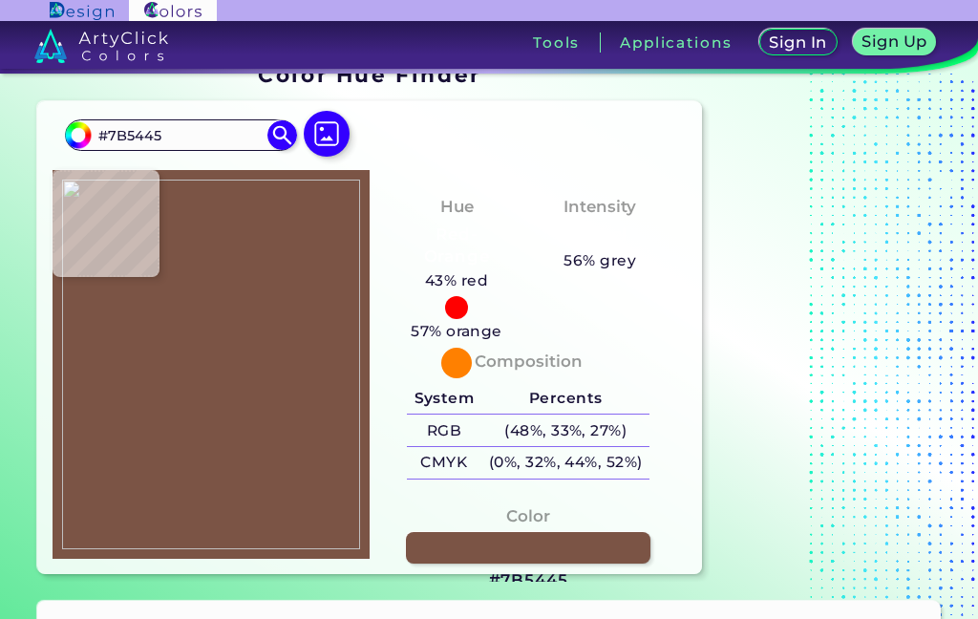
type input "#ac7558"
type input "#AC7558"
type input "#845e49"
type input "#845E49"
type input "#845e4b"
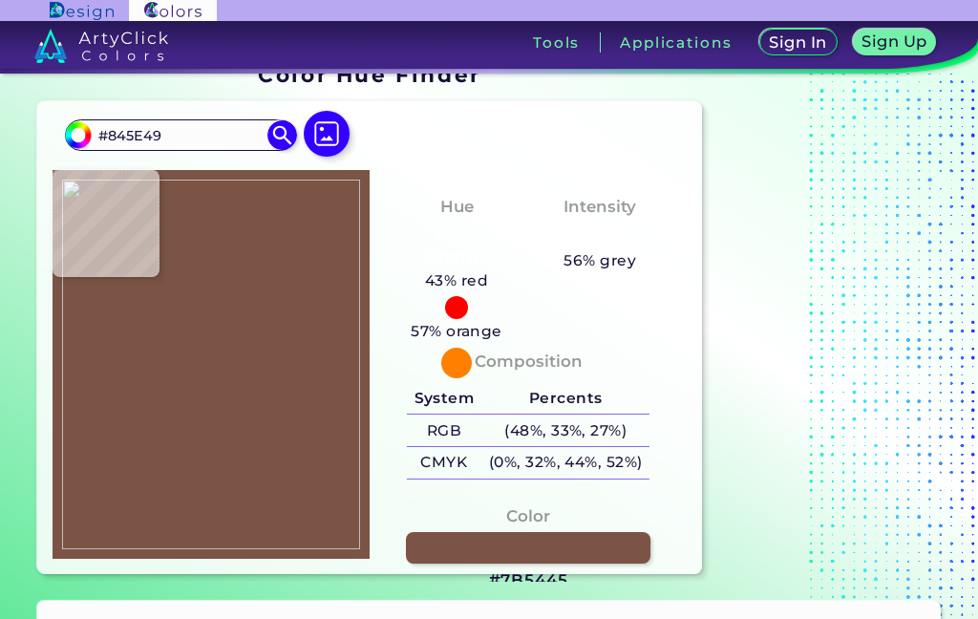
type input "#845E4B"
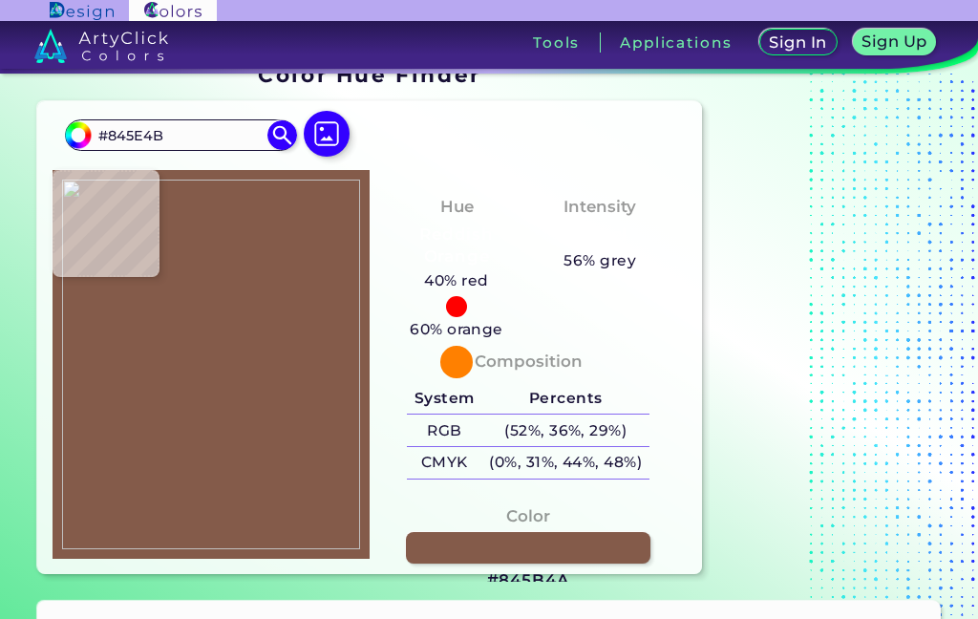
type input "#845b4a"
type input "#845B4A"
type input "#866053"
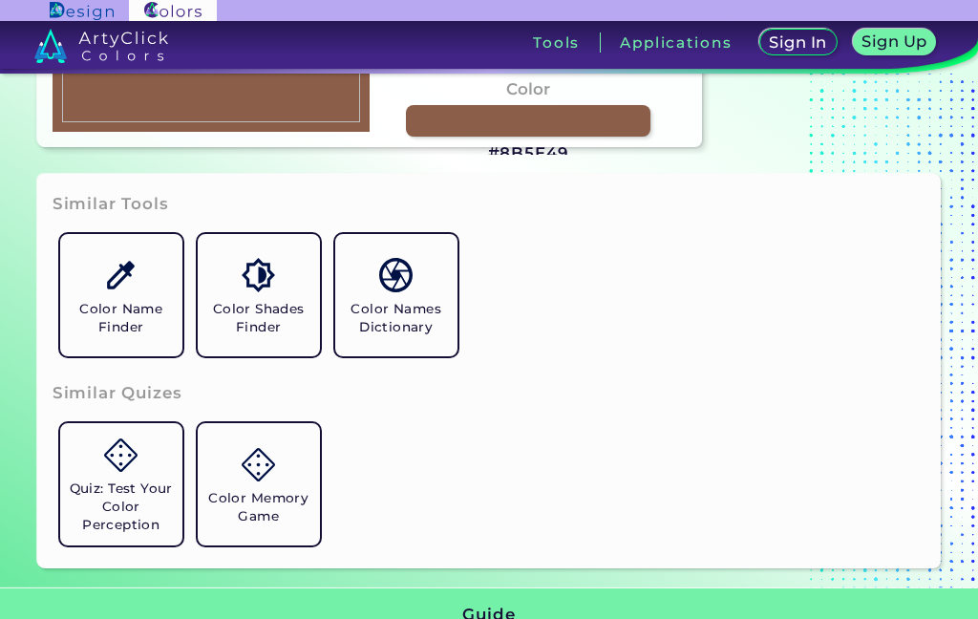
scroll to position [448, 0]
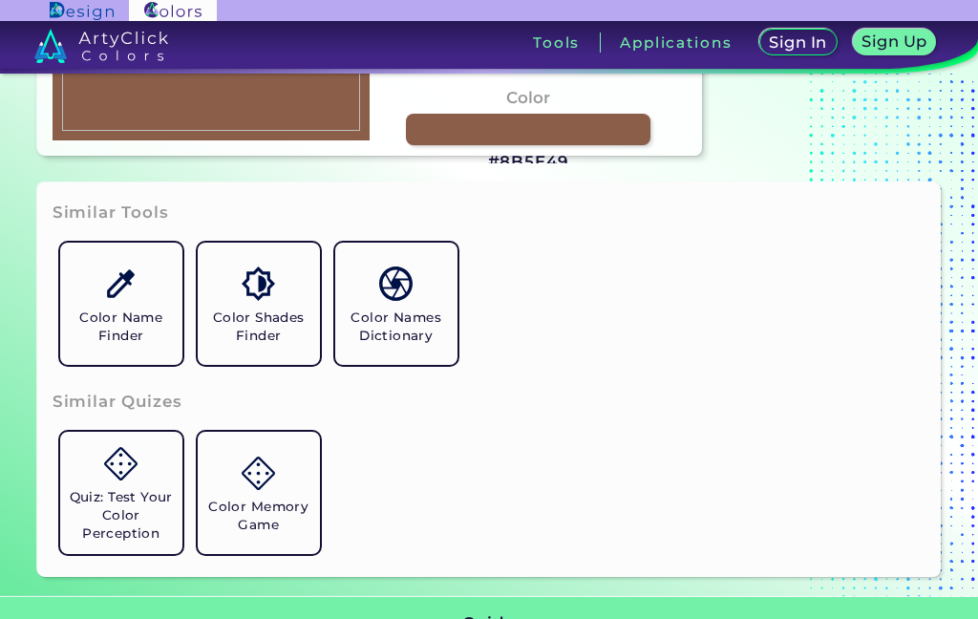
click at [98, 361] on link "Color Name Finder" at bounding box center [122, 304] width 138 height 138
click at [235, 373] on link "Color Shades Finder" at bounding box center [259, 304] width 138 height 138
click at [431, 345] on h5 "Color Names Dictionary" at bounding box center [396, 327] width 107 height 36
